Goal: Find contact information

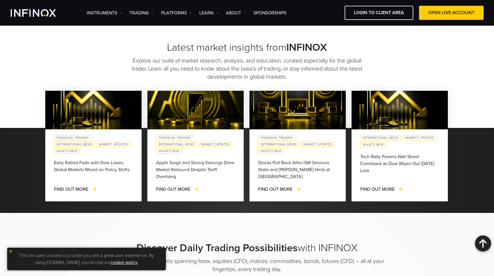
scroll to position [460, 0]
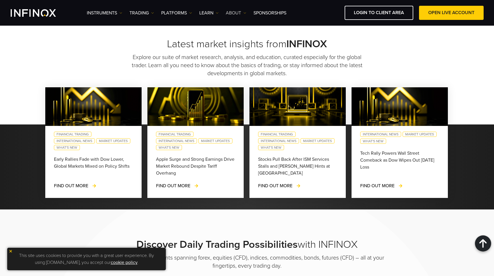
click at [242, 12] on link "ABOUT" at bounding box center [236, 13] width 20 height 7
click at [243, 55] on link "Contact Us" at bounding box center [247, 56] width 42 height 12
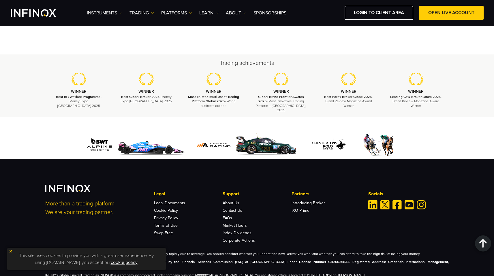
scroll to position [733, 0]
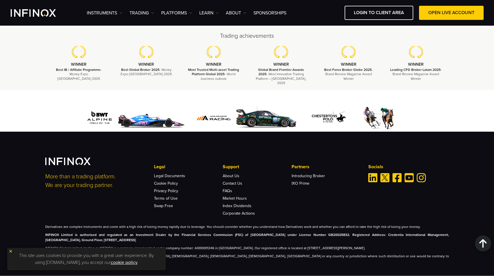
click at [11, 252] on img at bounding box center [11, 251] width 4 height 4
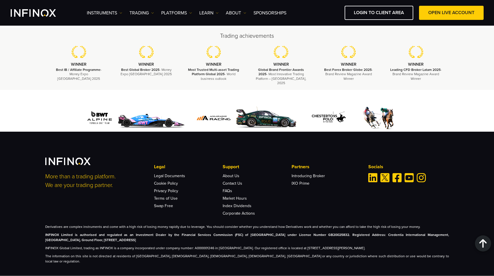
scroll to position [0, 0]
